Goal: Navigation & Orientation: Find specific page/section

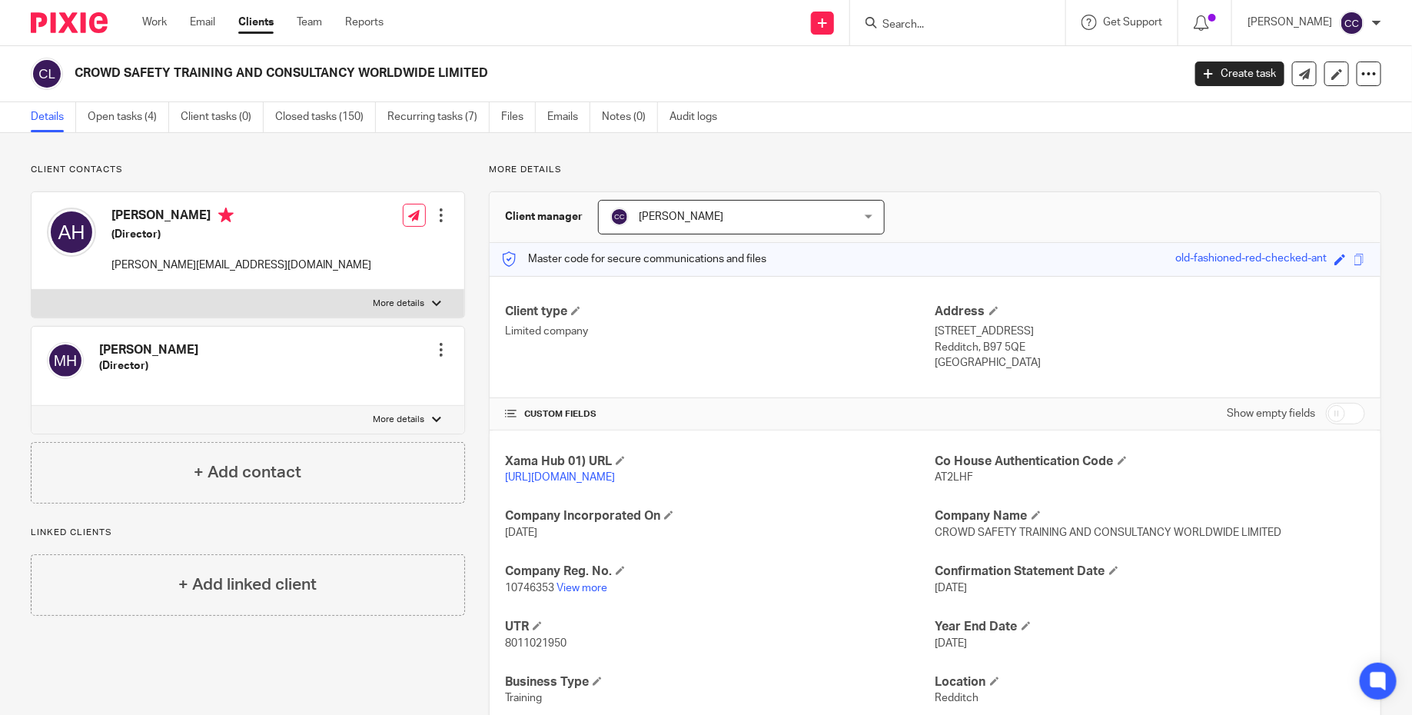
click at [941, 28] on input "Search" at bounding box center [950, 25] width 138 height 14
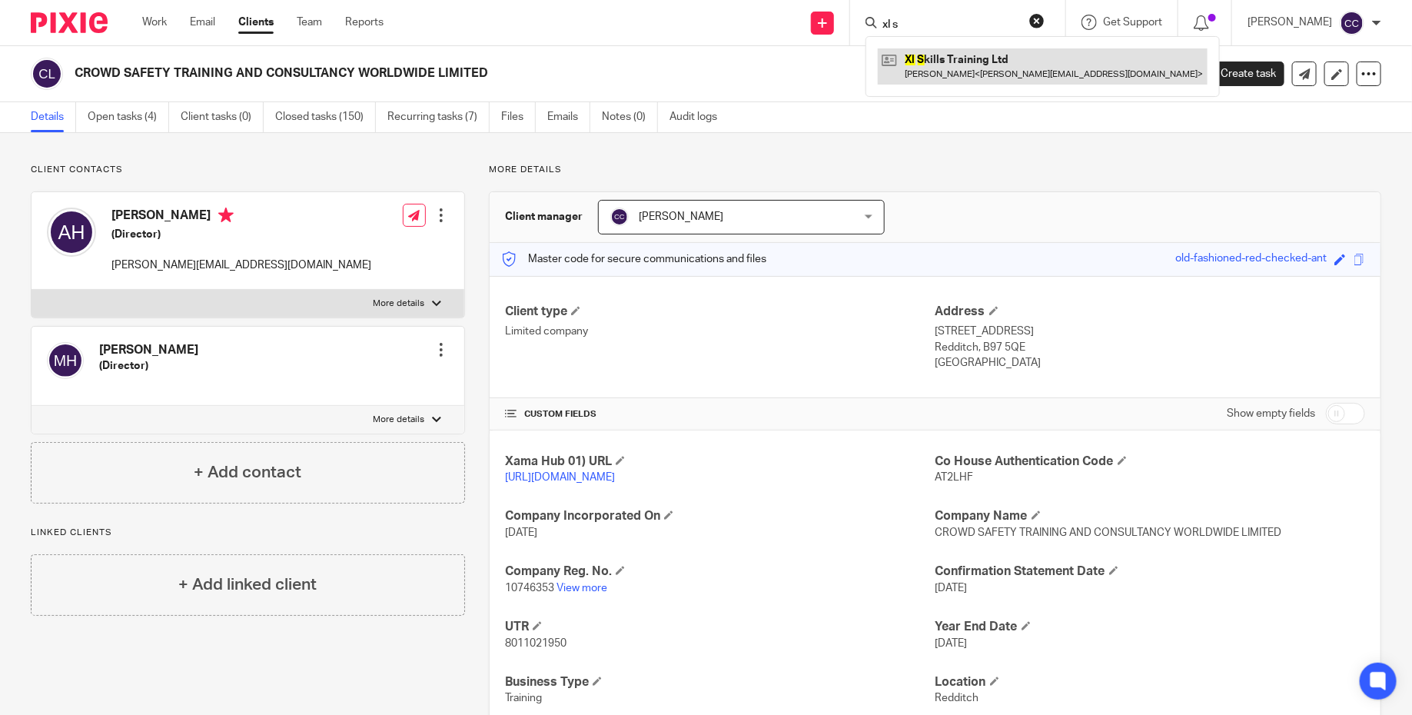
type input "xl s"
click at [944, 68] on link at bounding box center [1043, 65] width 330 height 35
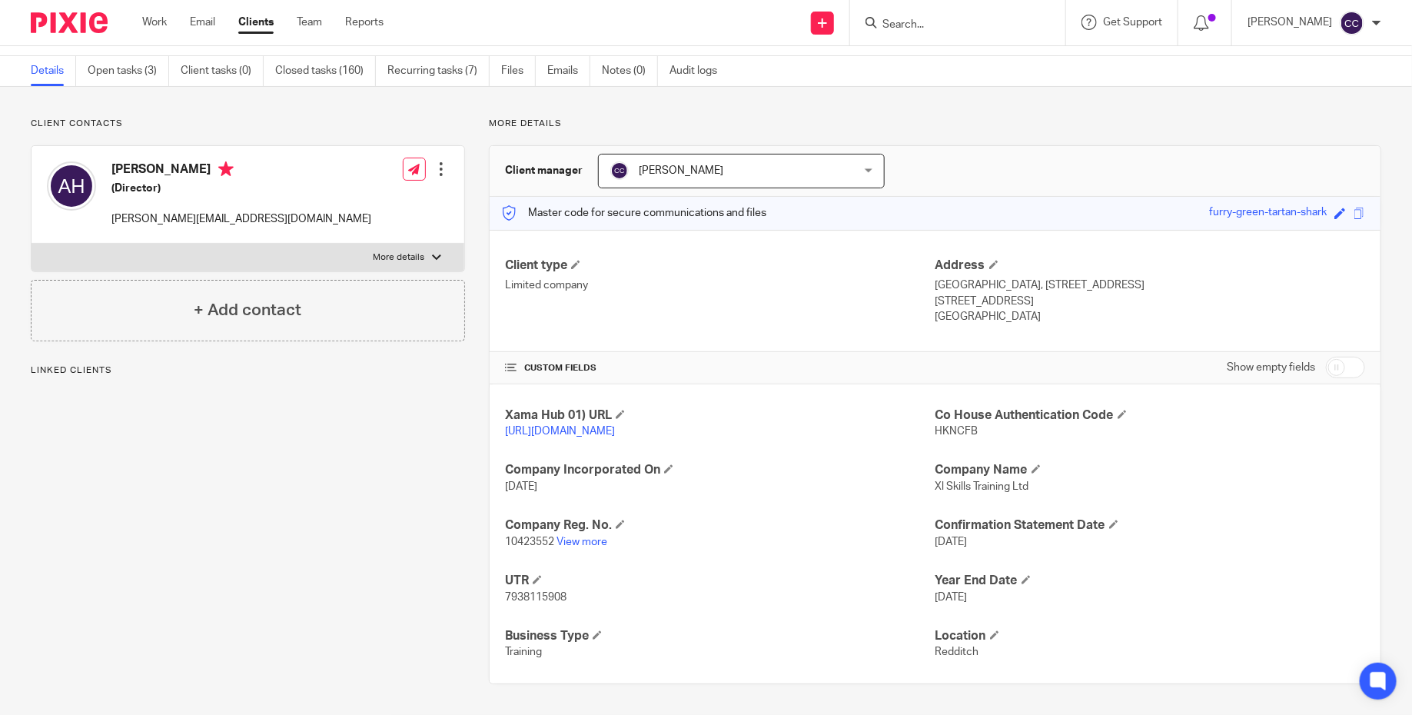
scroll to position [59, 0]
